Goal: Task Accomplishment & Management: Manage account settings

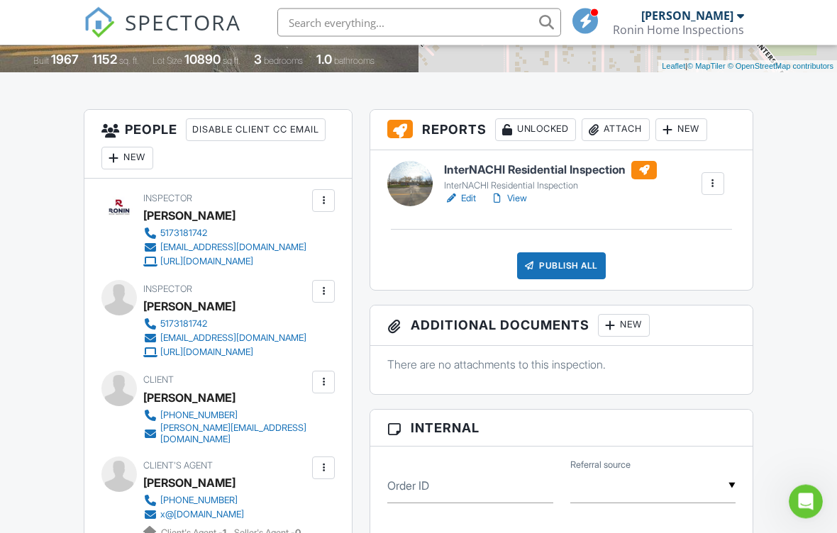
scroll to position [323, 0]
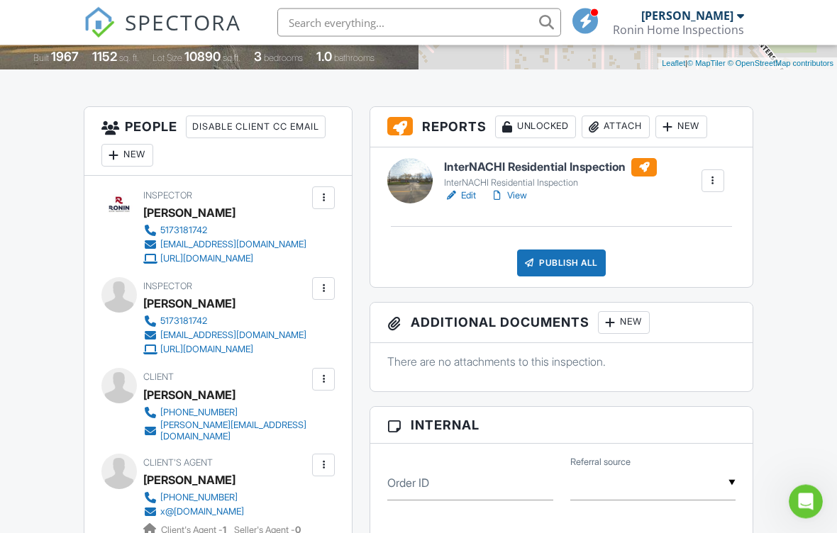
click at [636, 316] on div "New" at bounding box center [624, 323] width 52 height 23
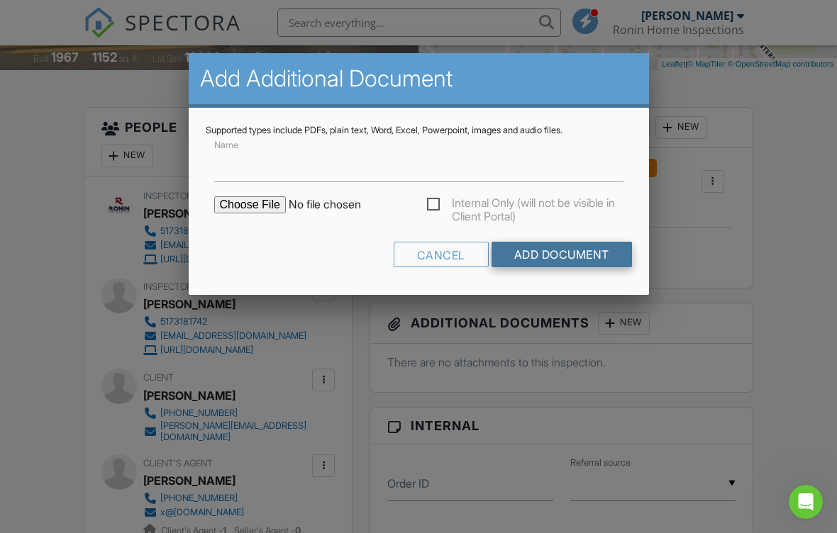
click at [581, 257] on input "Add Document" at bounding box center [561, 255] width 140 height 26
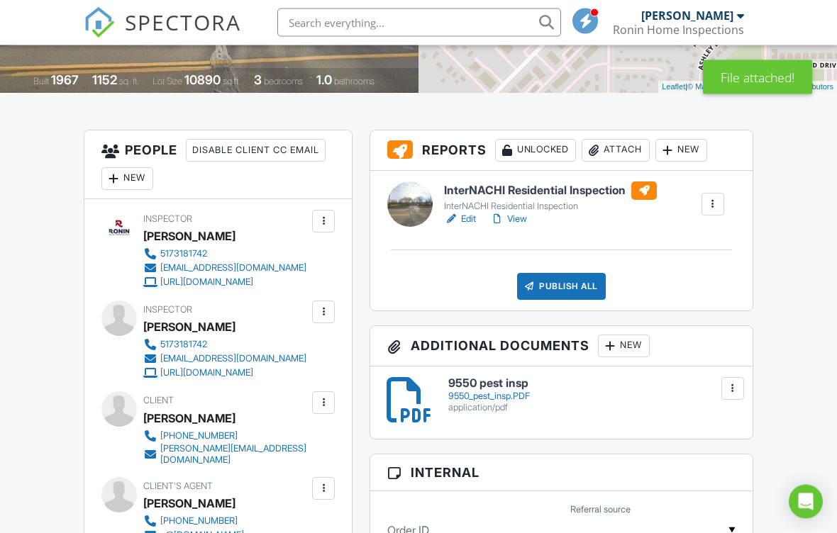
scroll to position [301, 0]
click at [414, 398] on div at bounding box center [408, 399] width 45 height 45
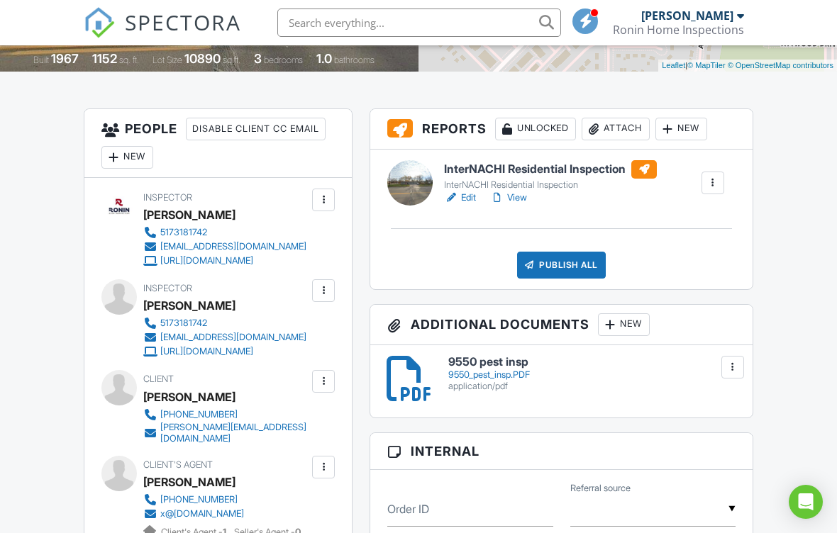
scroll to position [324, 0]
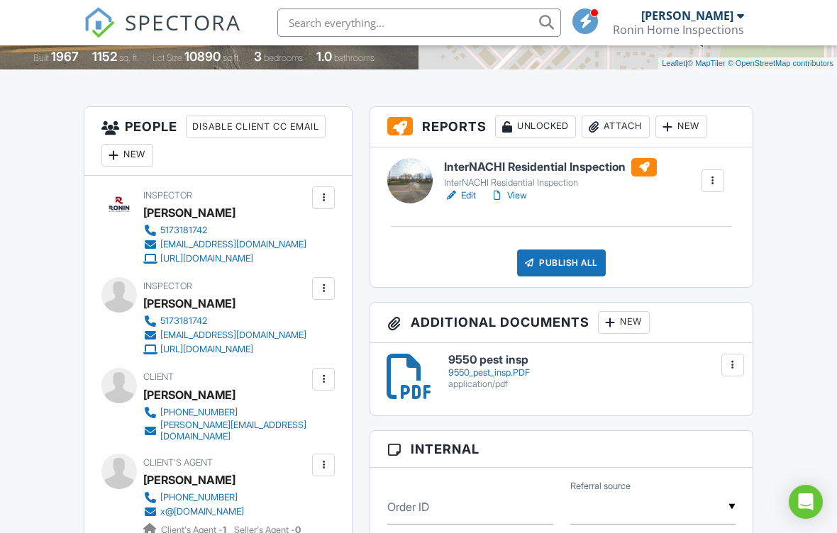
click at [730, 377] on div "9550_pest_insp.PDF" at bounding box center [591, 372] width 287 height 11
click at [736, 360] on div at bounding box center [732, 365] width 14 height 14
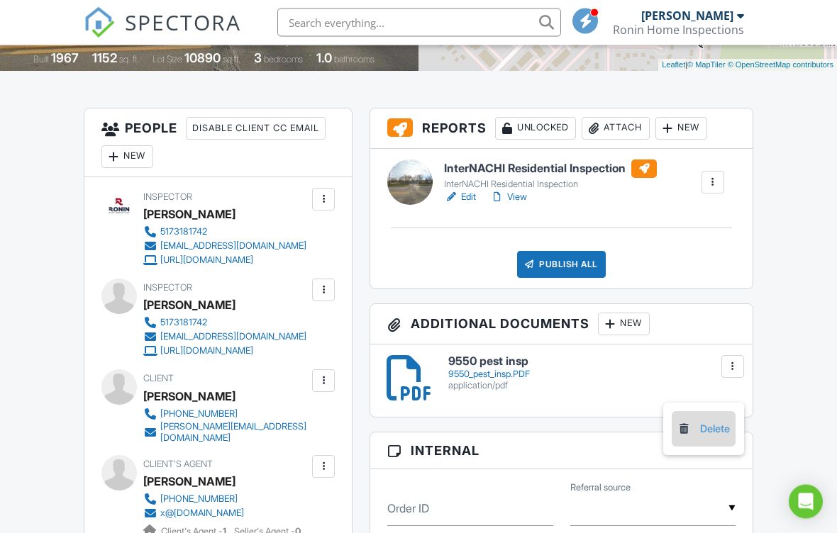
click at [723, 423] on link "Delete" at bounding box center [703, 430] width 52 height 16
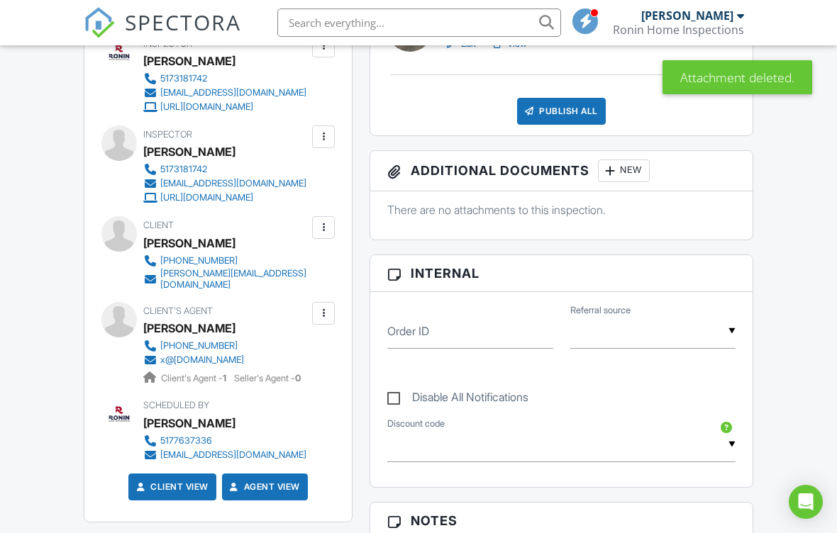
scroll to position [474, 0]
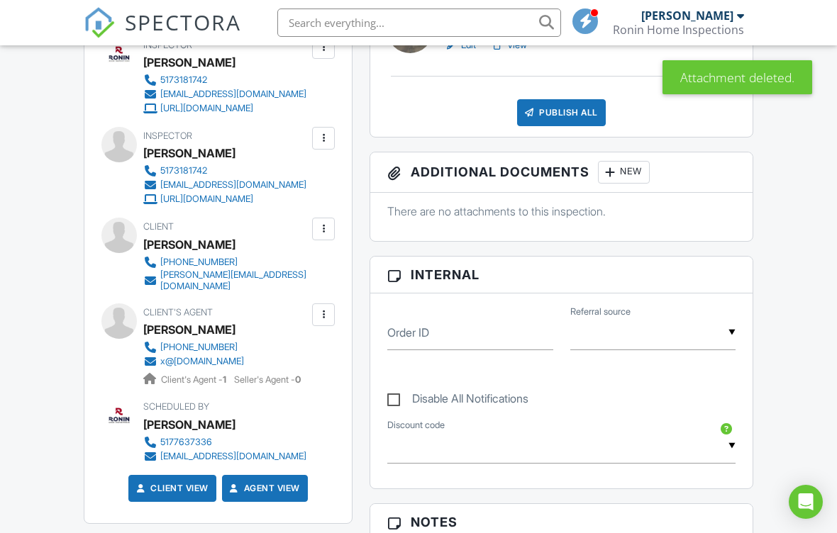
click at [630, 174] on div "New" at bounding box center [624, 172] width 52 height 23
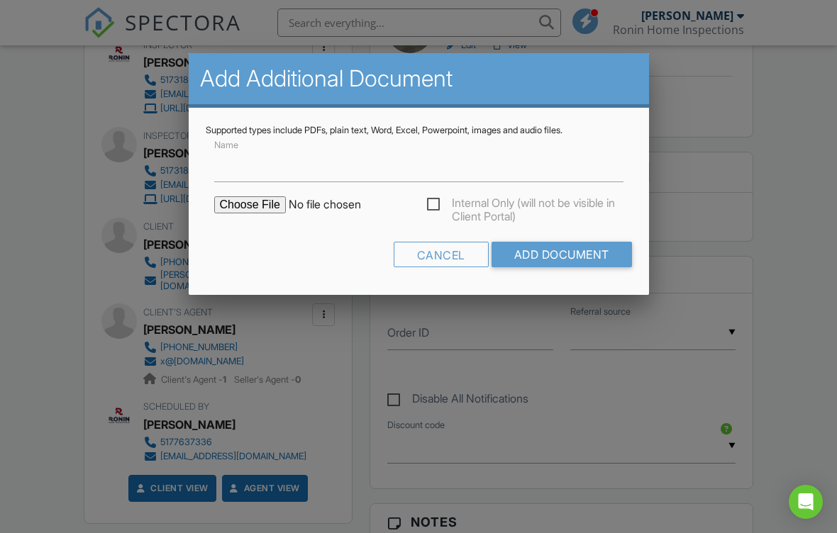
click at [228, 214] on div "Internal Only (will not be visible in Client Portal)" at bounding box center [419, 211] width 426 height 31
click at [239, 211] on input "file" at bounding box center [334, 204] width 241 height 17
click at [248, 205] on input "file" at bounding box center [334, 204] width 241 height 17
type input "C:\fakepath\2310 Gilbert Form for Pest Inspections.PDF"
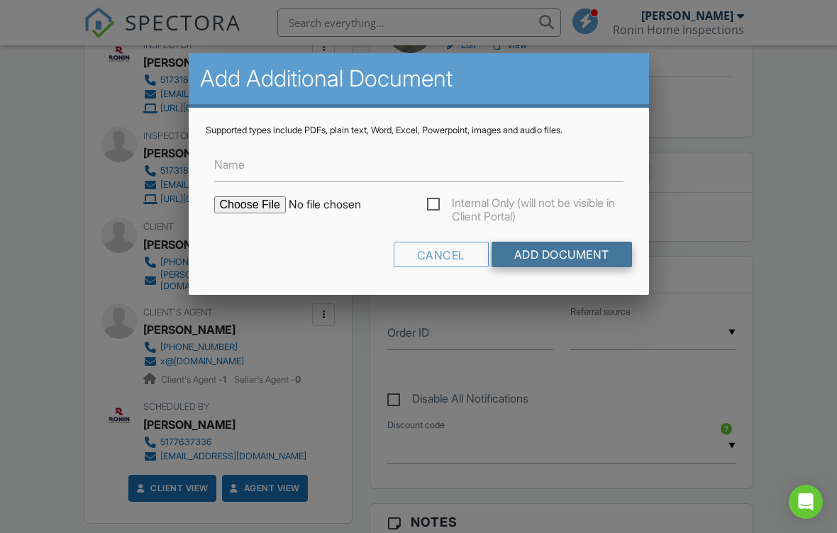
click at [574, 259] on input "Add Document" at bounding box center [561, 255] width 140 height 26
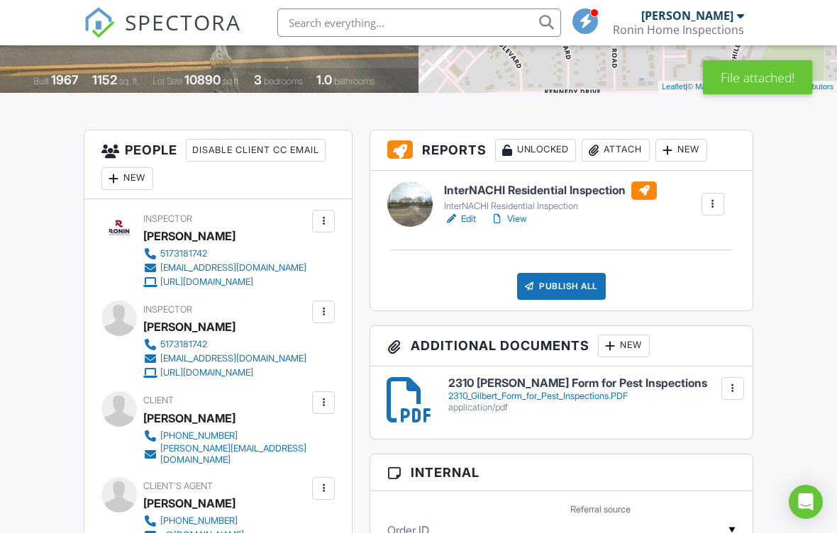
scroll to position [301, 0]
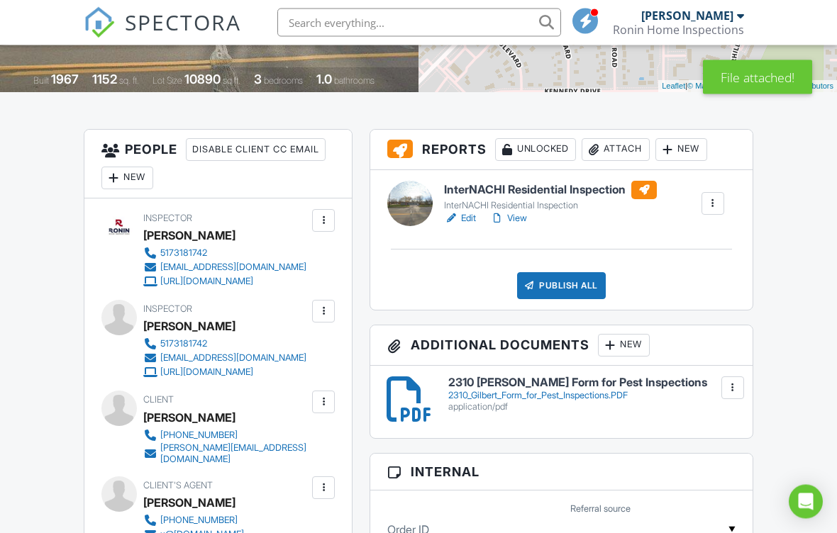
click at [652, 377] on h6 "2310 [PERSON_NAME] Form for Pest Inspections" at bounding box center [591, 383] width 287 height 13
